Goal: Transaction & Acquisition: Purchase product/service

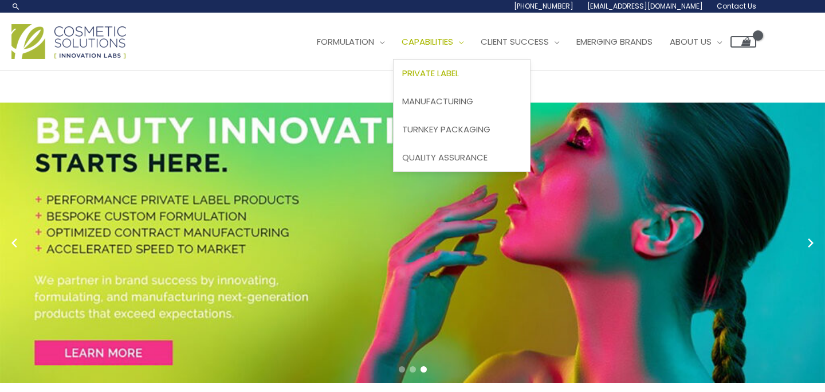
click at [453, 78] on span "Private Label" at bounding box center [430, 73] width 57 height 12
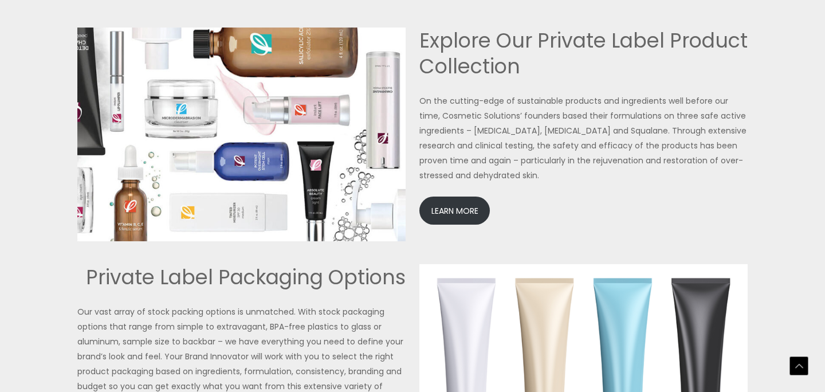
scroll to position [2515, 0]
click at [462, 213] on link "LEARN MORE" at bounding box center [455, 210] width 70 height 28
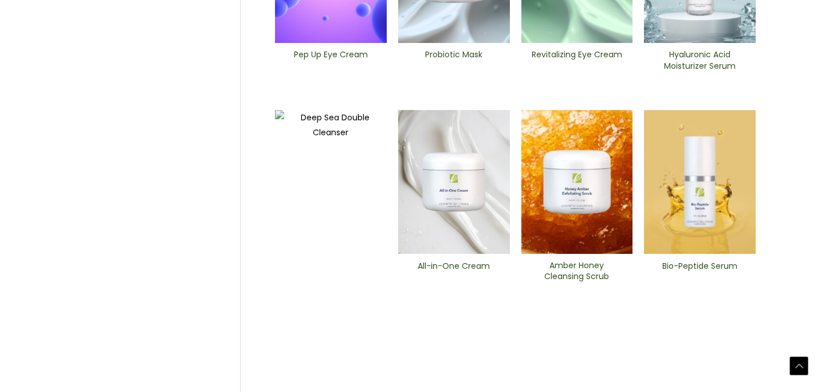
scroll to position [488, 0]
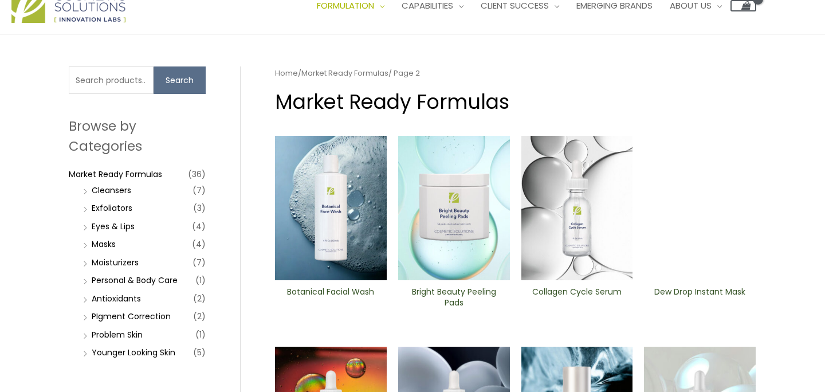
scroll to position [41, 0]
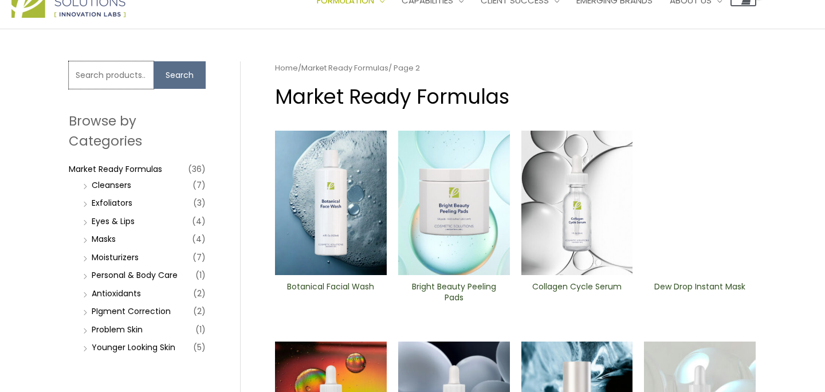
click at [112, 73] on input "Search for:" at bounding box center [111, 75] width 85 height 28
type input "spf"
click at [154, 61] on button "Search" at bounding box center [180, 75] width 52 height 28
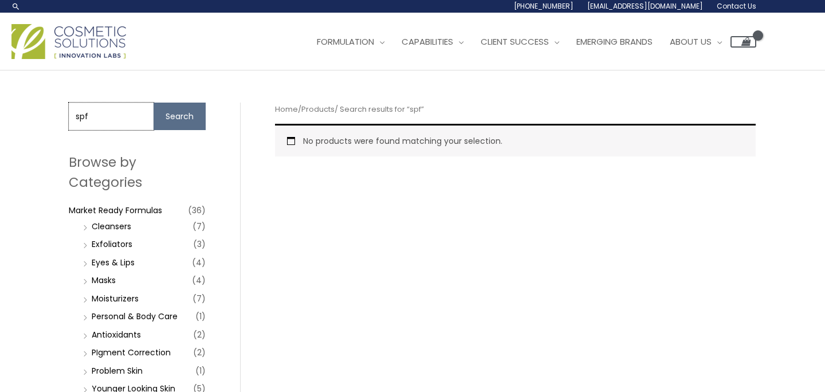
click at [120, 124] on input "spf" at bounding box center [111, 117] width 85 height 28
type input "sun"
click at [154, 103] on button "Search" at bounding box center [180, 117] width 52 height 28
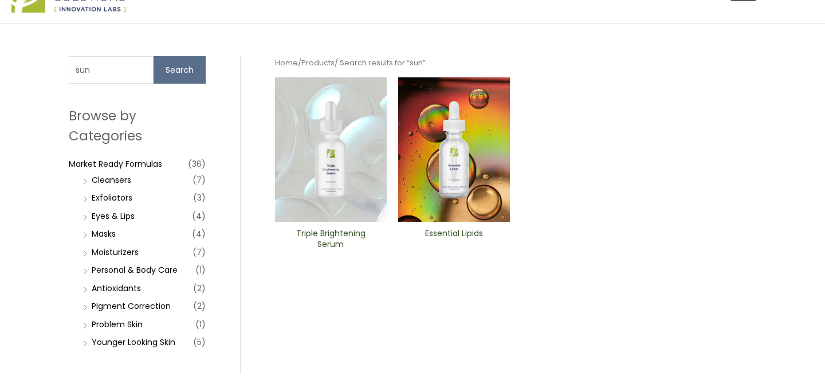
scroll to position [57, 0]
